Goal: Find specific page/section: Find specific page/section

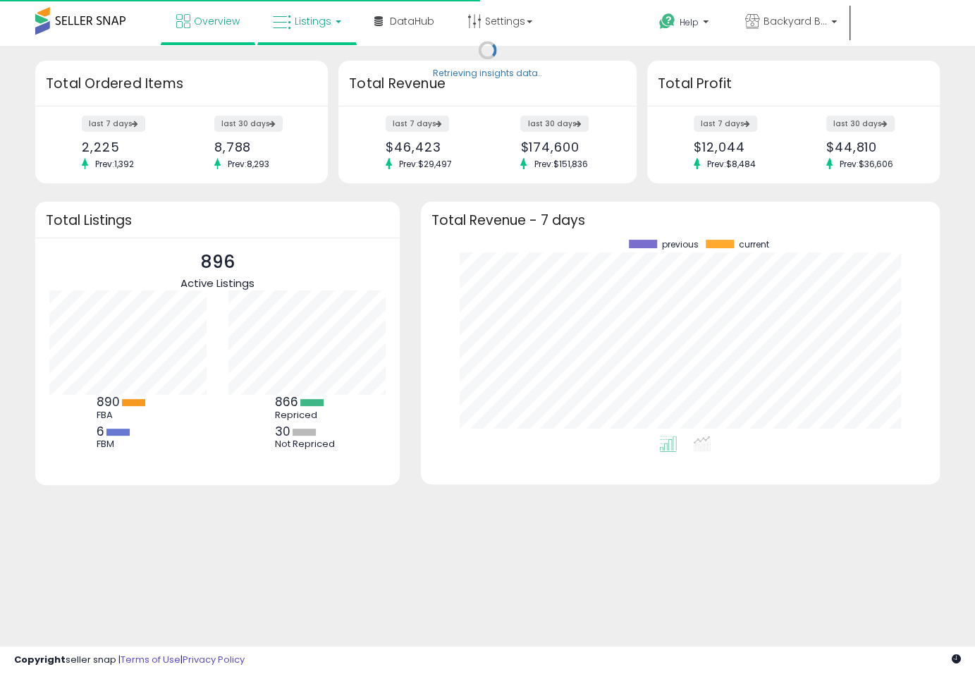
scroll to position [196, 490]
click at [339, 17] on link "Listings" at bounding box center [307, 21] width 90 height 42
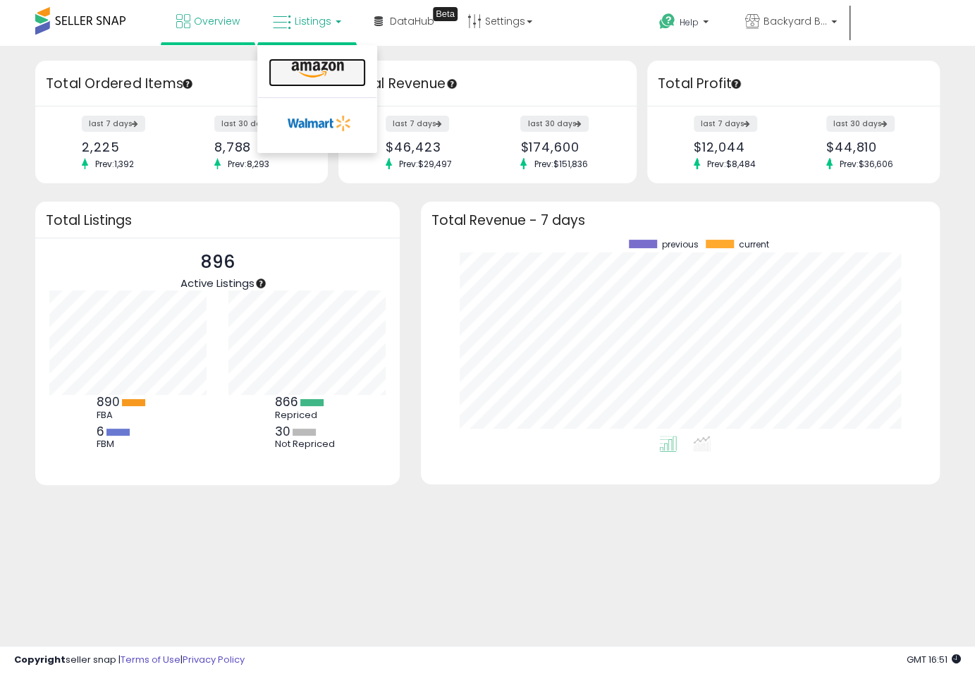
click at [341, 76] on icon at bounding box center [317, 70] width 61 height 18
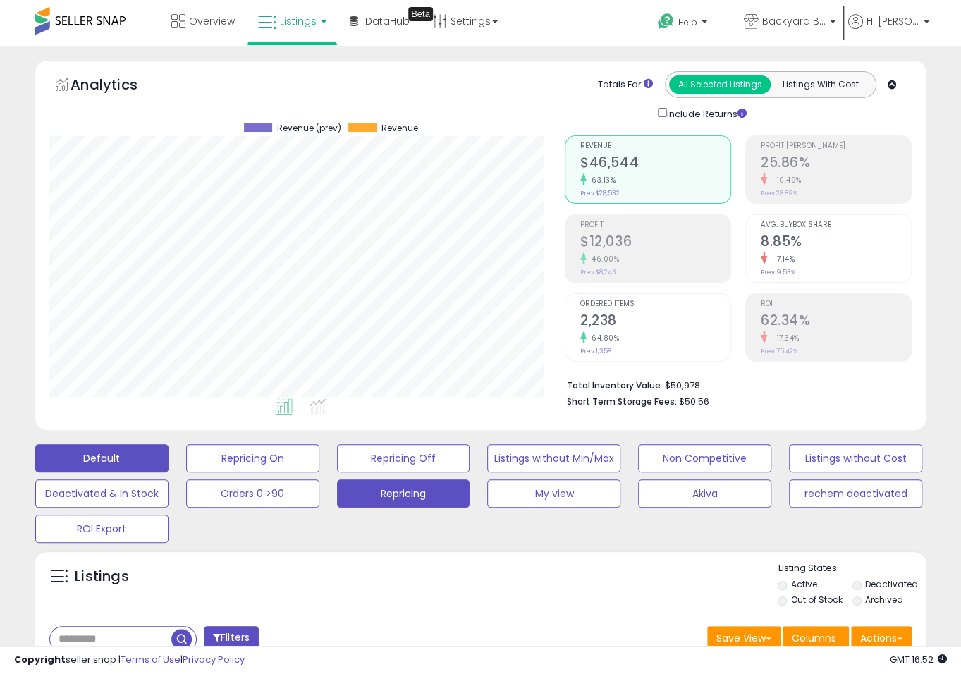
scroll to position [289, 515]
